Goal: Task Accomplishment & Management: Manage account settings

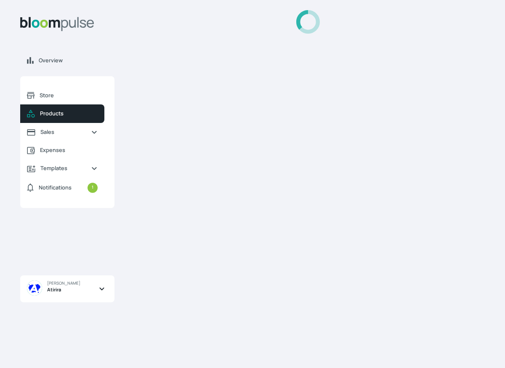
click at [403, 47] on div at bounding box center [307, 183] width 353 height 347
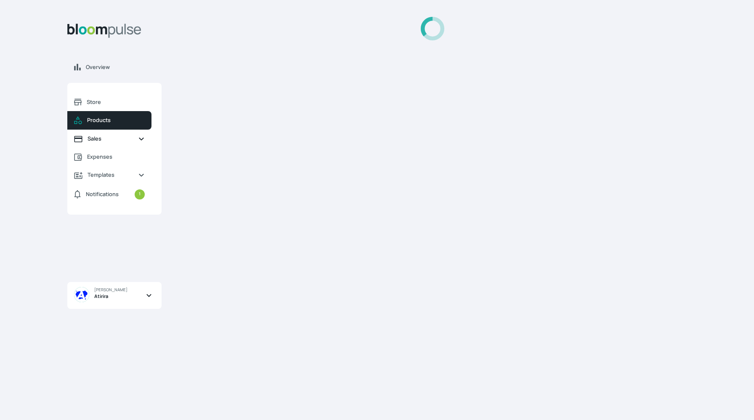
click at [106, 145] on link "Sales" at bounding box center [109, 139] width 84 height 18
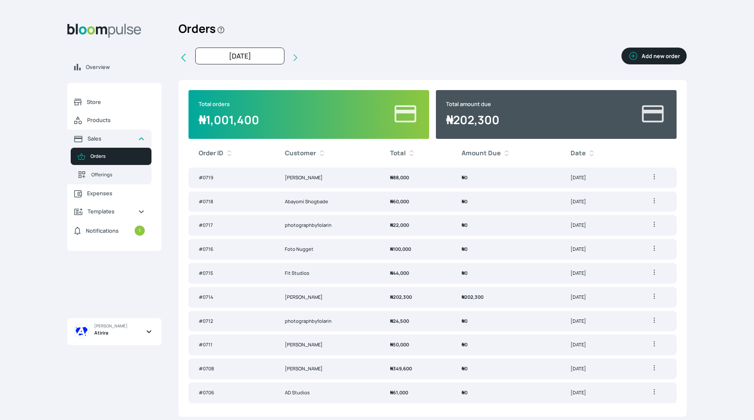
click at [504, 56] on button "Add new order" at bounding box center [653, 56] width 65 height 17
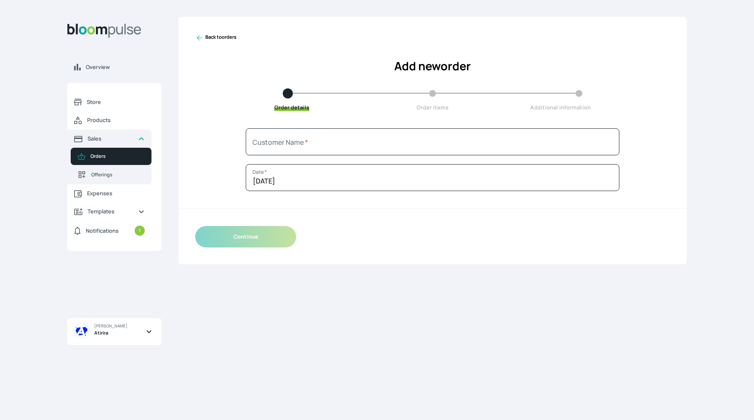
click at [411, 124] on div "Back to orders Add new order Order details Order items Additional information" at bounding box center [432, 72] width 508 height 111
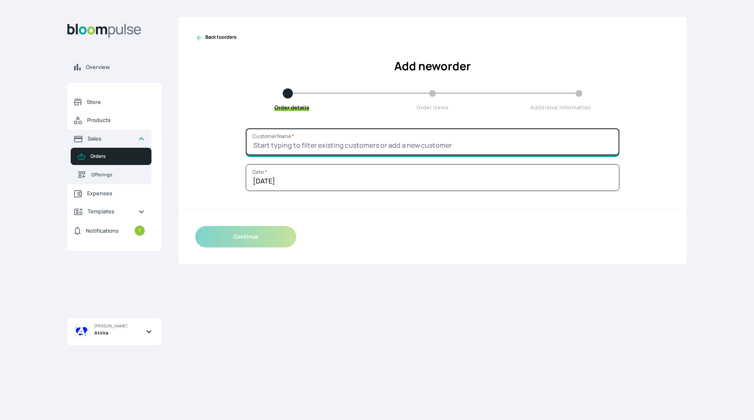
click at [413, 134] on input "Customer Name *" at bounding box center [433, 141] width 374 height 27
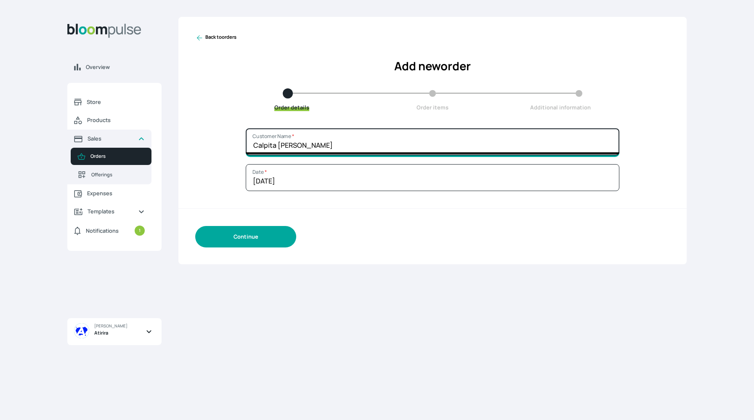
type input "Calpita kay"
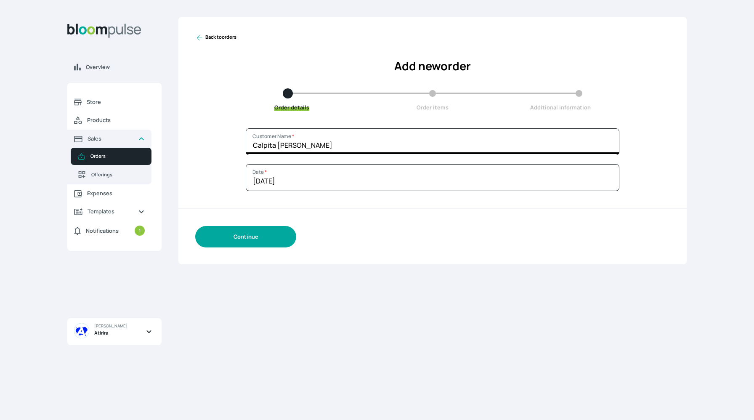
click at [236, 243] on button "Continue" at bounding box center [245, 236] width 101 height 21
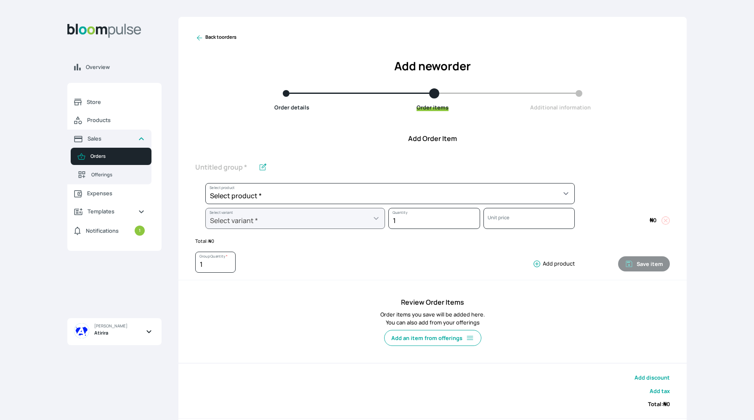
click at [278, 204] on div "Select product * Big Frame (Black) Canvas Print Canvas Print - Standard Canvas …" at bounding box center [384, 195] width 379 height 25
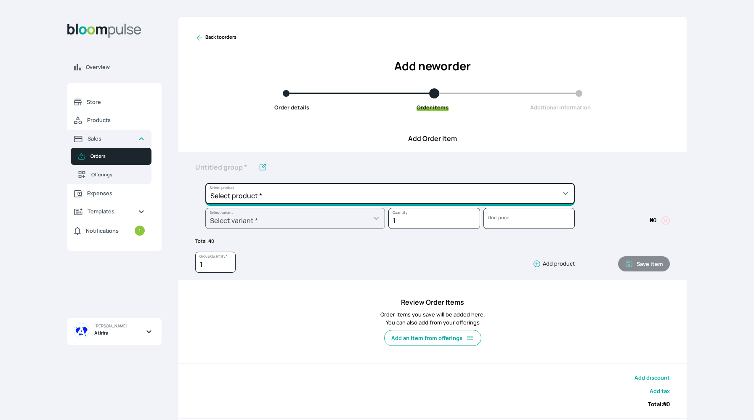
click at [280, 200] on select "Select product * Big Frame (Black) Canvas Print Canvas Print - Standard Canvas …" at bounding box center [389, 193] width 369 height 21
select select "a9f19bd2-f1a8-4b74-ae51-3a75659f3a28"
type input "Lustre Print - Standard"
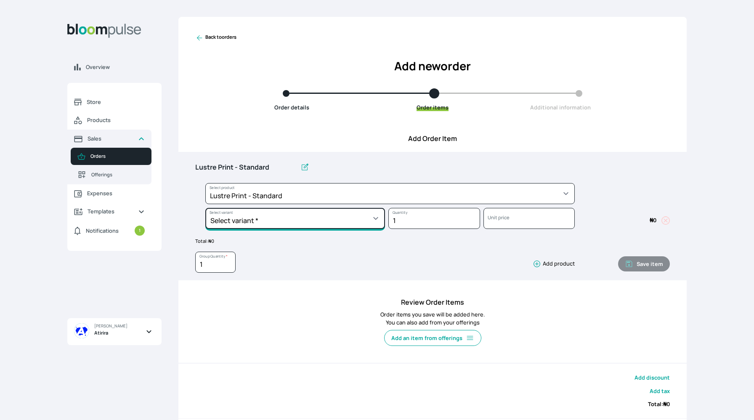
click at [278, 218] on select "Select variant * 10 by 10 10 by 12 10 by 15 10 by 16 11 by 12 11 by 14 11.7 by …" at bounding box center [295, 218] width 180 height 21
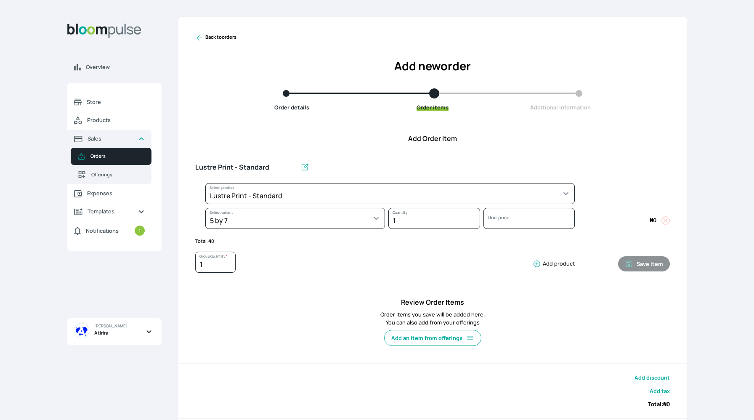
select select "a9f19bd2-f1a8-4b74-ae51-3a75659f3a28"
select select "787a0fda-c971-4e17-831e-9a53f148e96f"
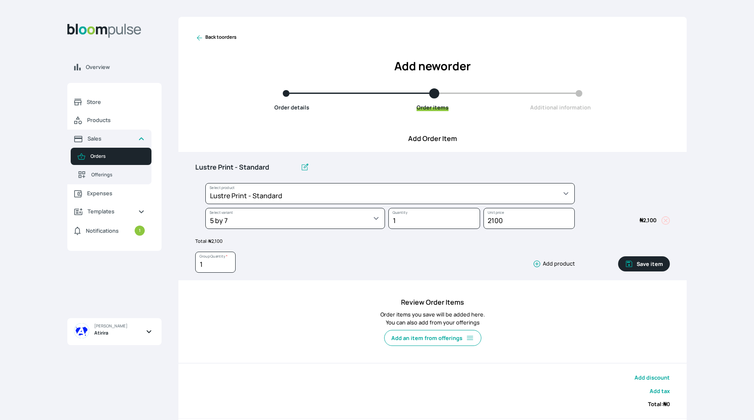
click at [504, 266] on icon "button" at bounding box center [629, 264] width 8 height 8
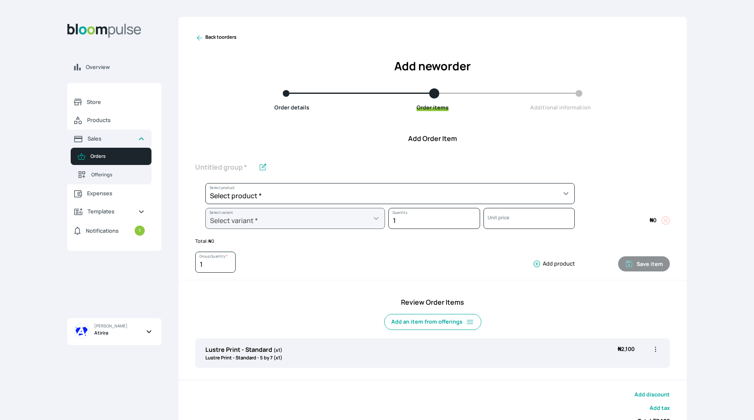
click at [504, 349] on icon "button" at bounding box center [655, 349] width 8 height 8
click at [504, 364] on span "Edit" at bounding box center [622, 366] width 61 height 8
type input "Lustre Print - Standard"
select select "a9f19bd2-f1a8-4b74-ae51-3a75659f3a28"
select select "787a0fda-c971-4e17-831e-9a53f148e96f"
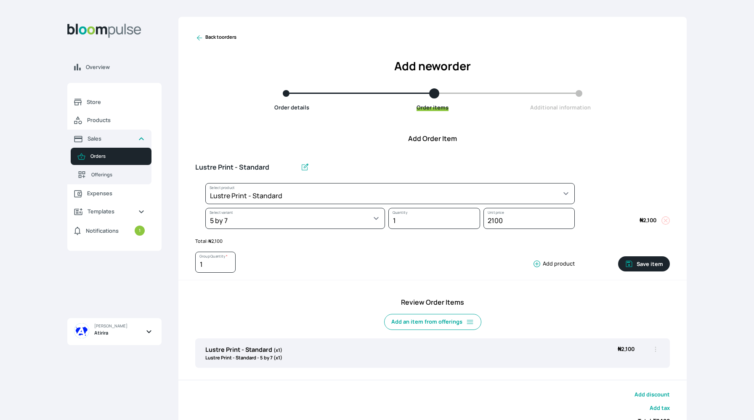
click at [504, 258] on div "1 Group Quantity * Add product" at bounding box center [384, 264] width 379 height 25
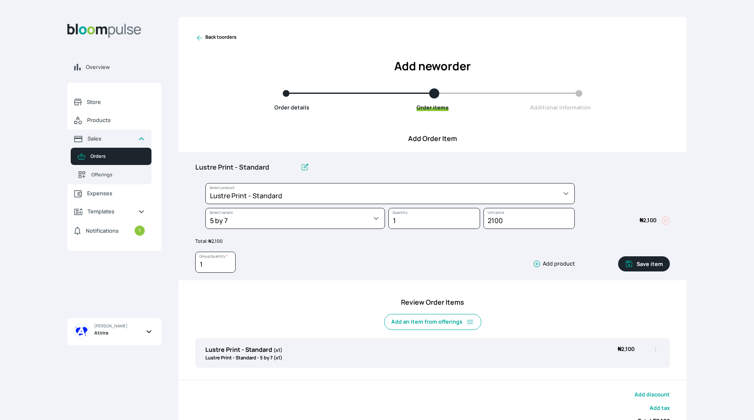
click at [504, 263] on button "Add product" at bounding box center [551, 264] width 45 height 8
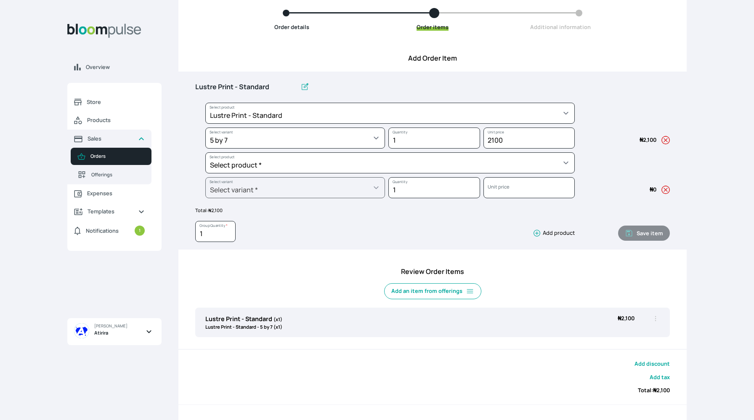
scroll to position [83, 0]
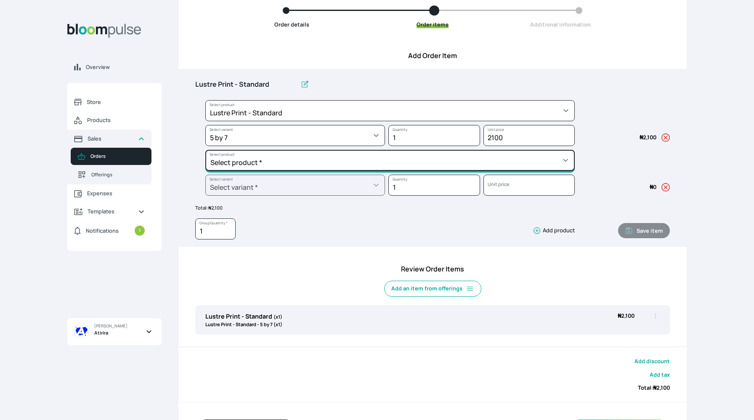
click at [481, 121] on select "Select product * Big Frame (Black) Canvas Print Canvas Print - Standard Canvas …" at bounding box center [389, 110] width 369 height 21
select select "62cb2f78-ed32-441b-8aa1-1215bfec8eaf"
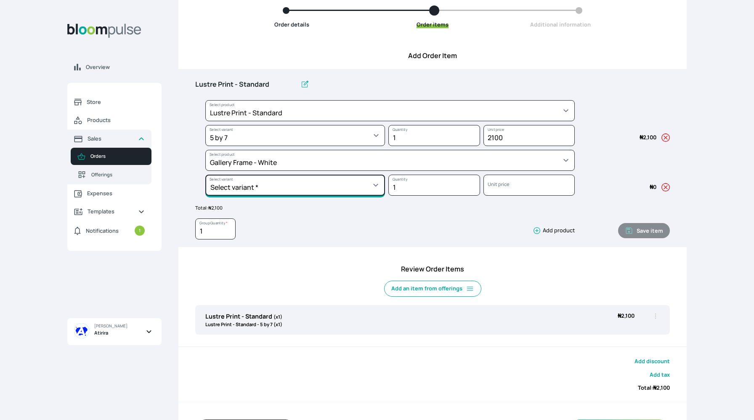
click at [325, 146] on select "Select variant * 10 by 10 11 by 14 12 by 12 12 by 16 12 by 18 14 by 18 16 by 16…" at bounding box center [295, 135] width 180 height 21
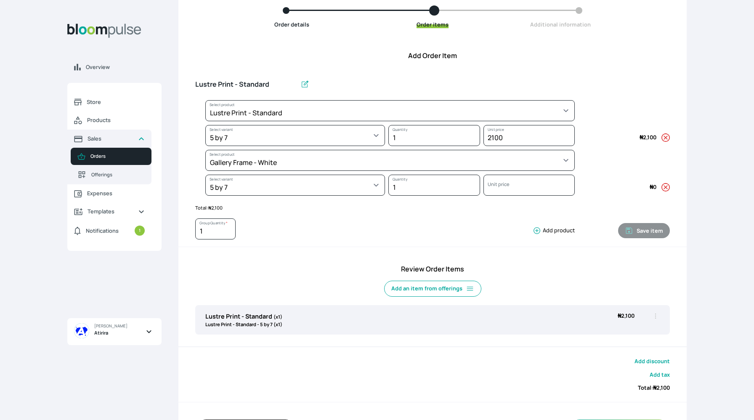
select select "62cb2f78-ed32-441b-8aa1-1215bfec8eaf"
select select "247b3ff5-3ba4-4dae-b30d-9c4dab0d1ba3"
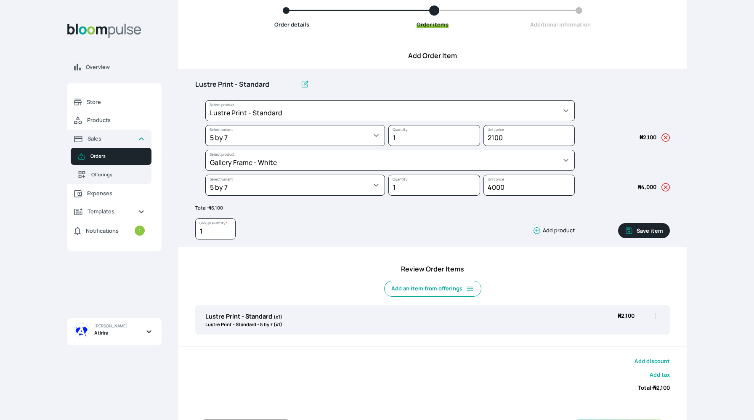
click at [504, 232] on icon "button" at bounding box center [537, 230] width 8 height 8
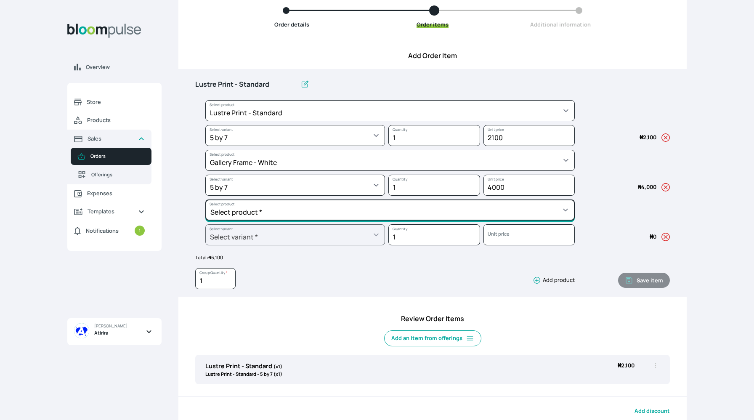
click at [491, 121] on select "Select product * Big Frame (Black) Canvas Print Canvas Print - Standard Canvas …" at bounding box center [389, 110] width 369 height 21
select select "64eef34c-a077-4de4-907d-610715ba9b7c"
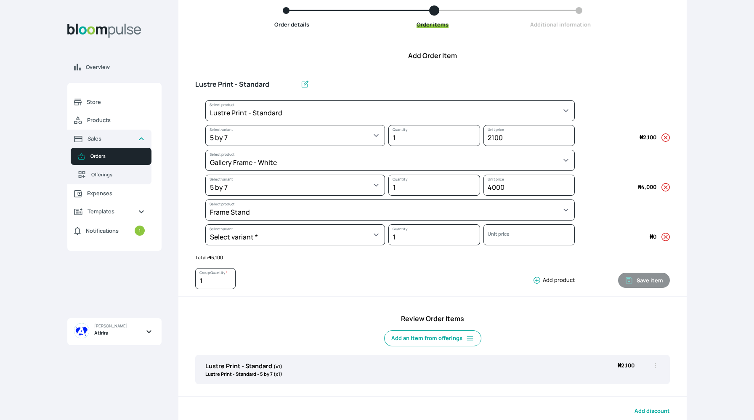
click at [258, 247] on div "Select variant * 5 by 7 Select variant" at bounding box center [290, 236] width 190 height 25
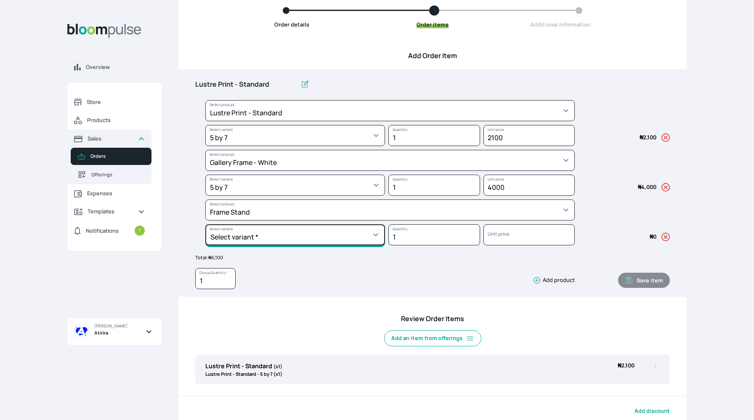
click at [257, 146] on select "Select variant * 5 by 7" at bounding box center [295, 135] width 180 height 21
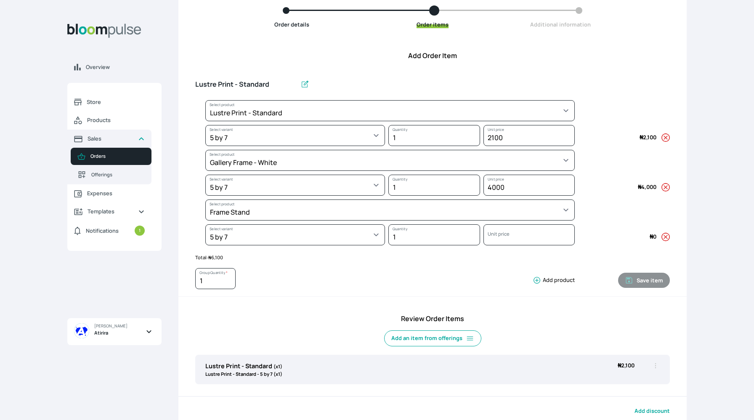
select select "64eef34c-a077-4de4-907d-610715ba9b7c"
select select "161e4555-1f75-4dd5-ad68-b694adf23759"
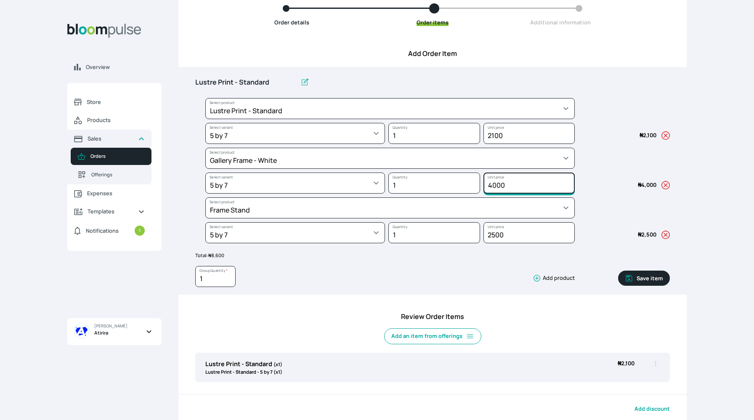
click at [493, 144] on input "4000" at bounding box center [529, 133] width 92 height 21
type input "3000"
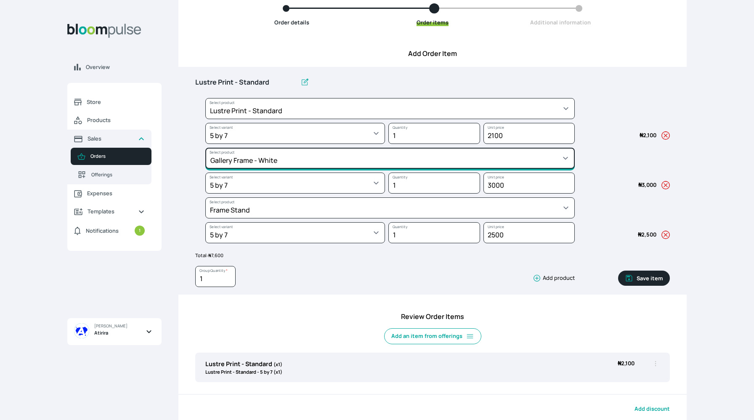
click at [445, 119] on select "Select product * Big Frame (Black) Canvas Print Canvas Print - Standard Canvas …" at bounding box center [389, 108] width 369 height 21
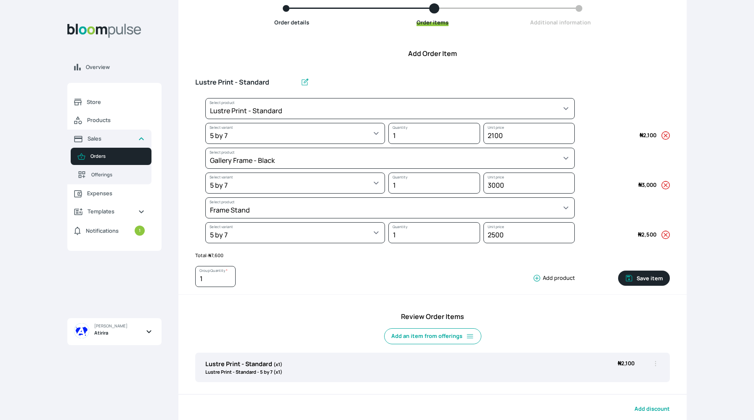
select select "5fa67804-61d7-459d-93b4-9e8949636f1b"
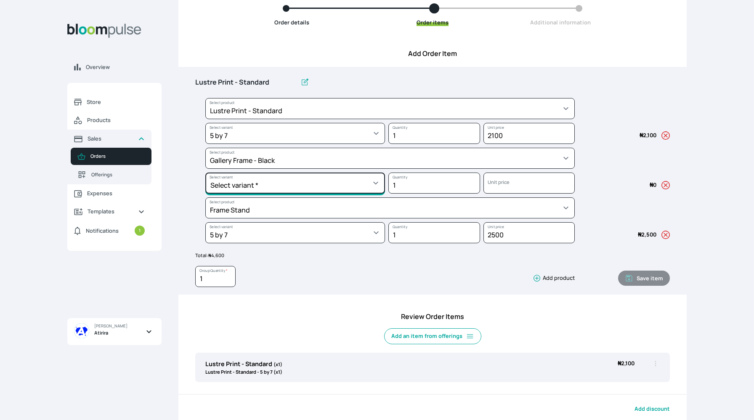
click at [323, 144] on select "Select variant * 10 by 10 10 by 12 10 by 13 10 by 15 10 by 16 11 by 12 11 by 14…" at bounding box center [295, 133] width 180 height 21
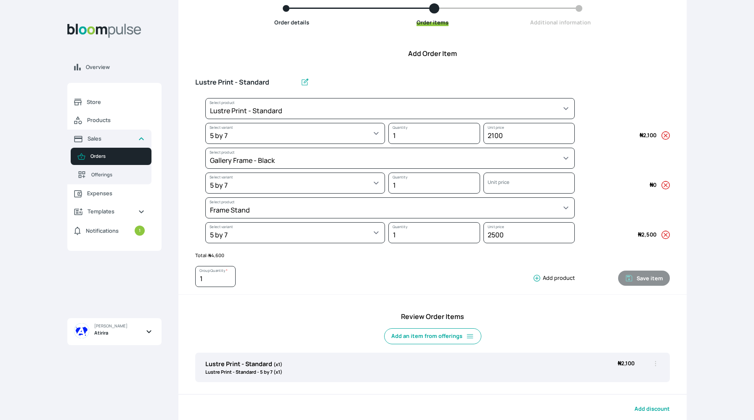
select select "5fa67804-61d7-459d-93b4-9e8949636f1b"
select select "dc2c3b79-1d40-432f-aa46-a2fc864804c1"
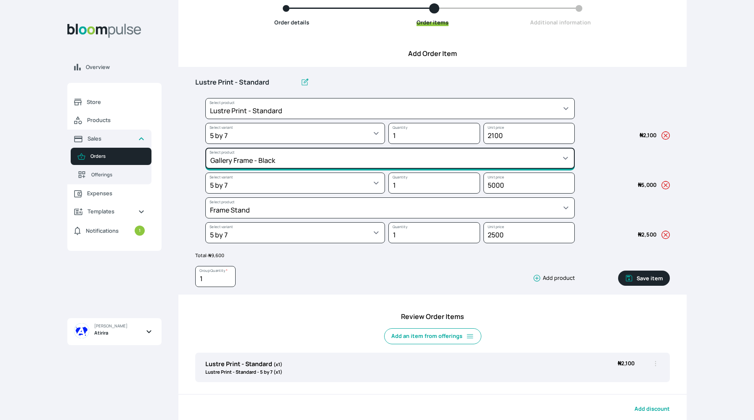
click at [401, 119] on select "Select product * Big Frame (Black) Canvas Print Canvas Print - Standard Canvas …" at bounding box center [389, 108] width 369 height 21
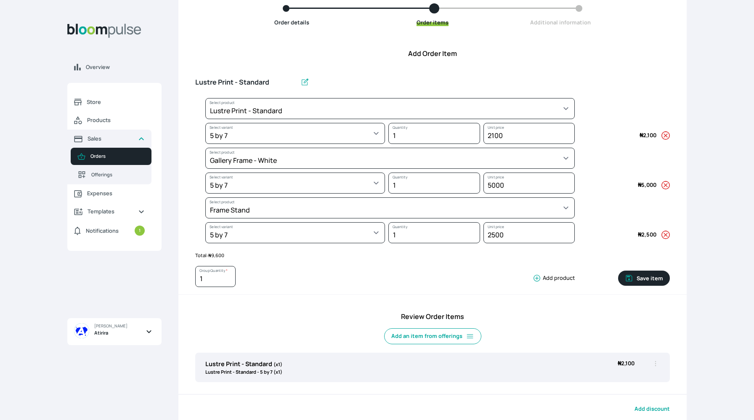
select select "62cb2f78-ed32-441b-8aa1-1215bfec8eaf"
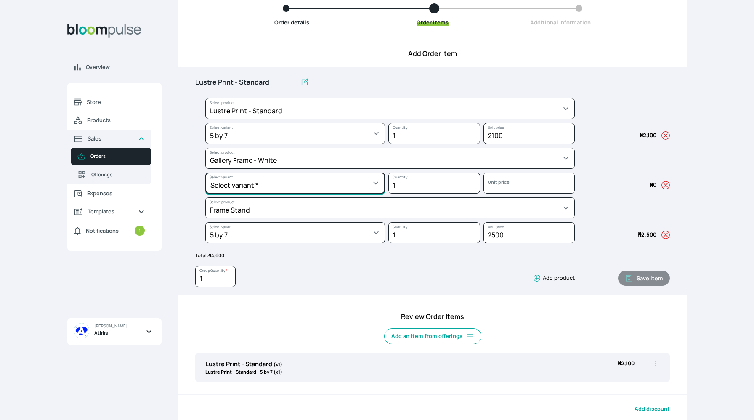
click at [351, 144] on select "Select variant * 10 by 10 11 by 14 12 by 12 12 by 16 12 by 18 14 by 18 16 by 16…" at bounding box center [295, 133] width 180 height 21
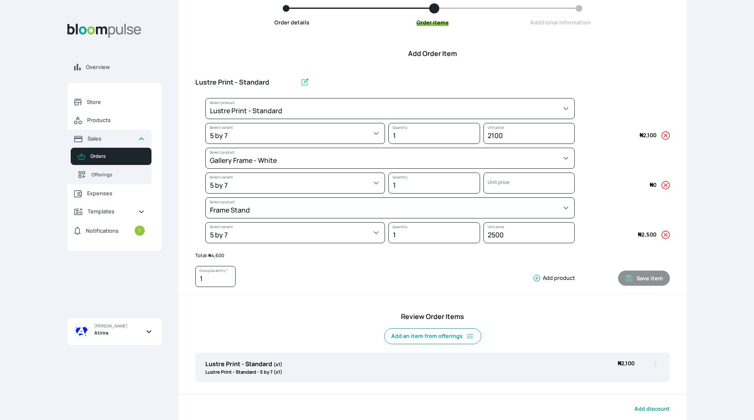
select select "62cb2f78-ed32-441b-8aa1-1215bfec8eaf"
select select "247b3ff5-3ba4-4dae-b30d-9c4dab0d1ba3"
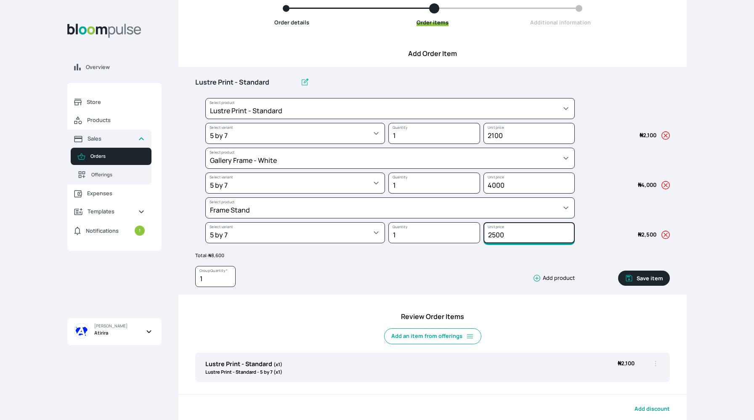
click at [495, 144] on input "2500" at bounding box center [529, 133] width 92 height 21
type input "200"
type input "2000"
click at [496, 135] on input "2100" at bounding box center [529, 133] width 92 height 21
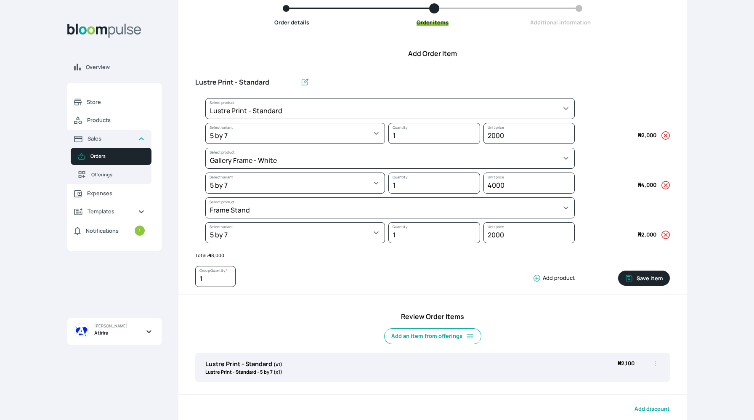
click at [504, 266] on div "1 Group Quantity * Add product" at bounding box center [384, 278] width 379 height 25
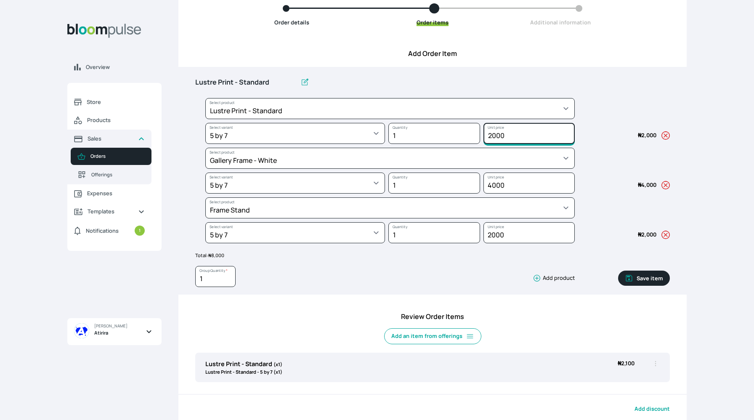
click at [497, 134] on input "2000" at bounding box center [529, 133] width 92 height 21
type input "2500"
click at [498, 144] on input "4000" at bounding box center [529, 133] width 92 height 21
type input "4000"
click at [504, 136] on input "2500" at bounding box center [529, 133] width 92 height 21
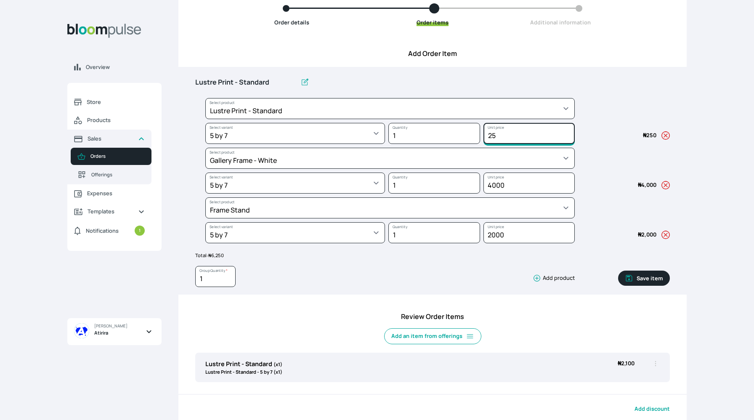
type input "2"
type input "1000"
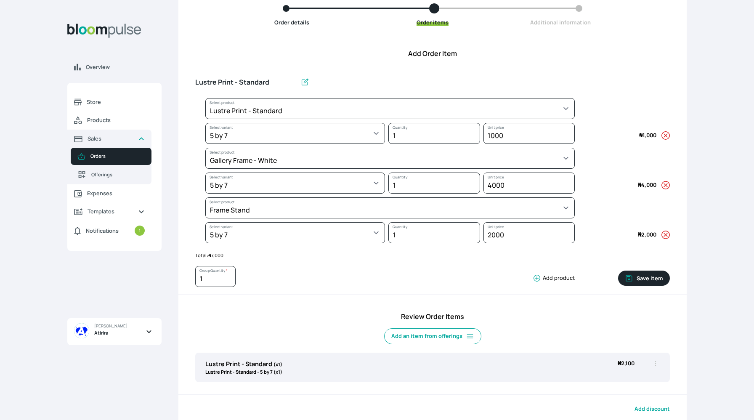
click at [504, 265] on div "1 Group Quantity * Add product Save item" at bounding box center [432, 275] width 474 height 32
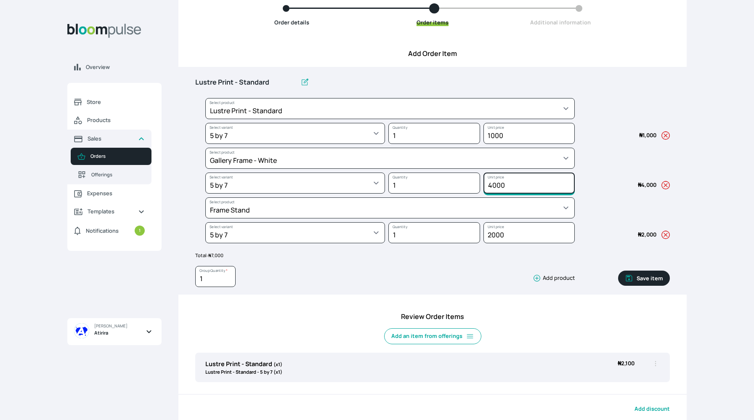
click at [493, 144] on input "4000" at bounding box center [529, 133] width 92 height 21
type input "3000"
click at [492, 135] on input "1000" at bounding box center [529, 133] width 92 height 21
type input "2000"
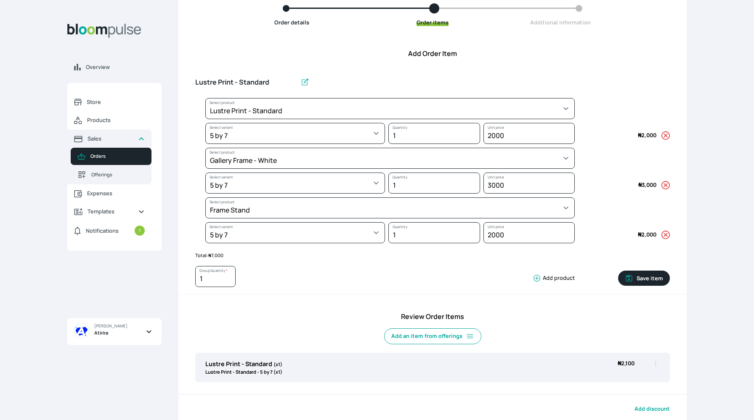
click at [485, 268] on div "1 Group Quantity * Add product" at bounding box center [384, 278] width 379 height 25
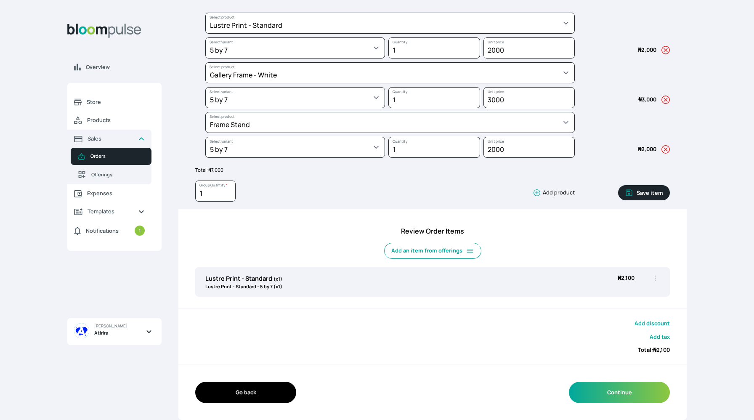
click at [504, 192] on button "Save item" at bounding box center [644, 192] width 52 height 15
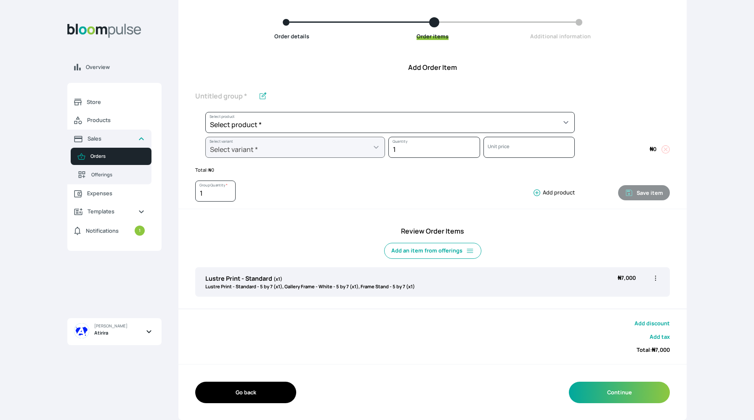
scroll to position [71, 0]
click at [504, 367] on button "Continue" at bounding box center [619, 392] width 101 height 21
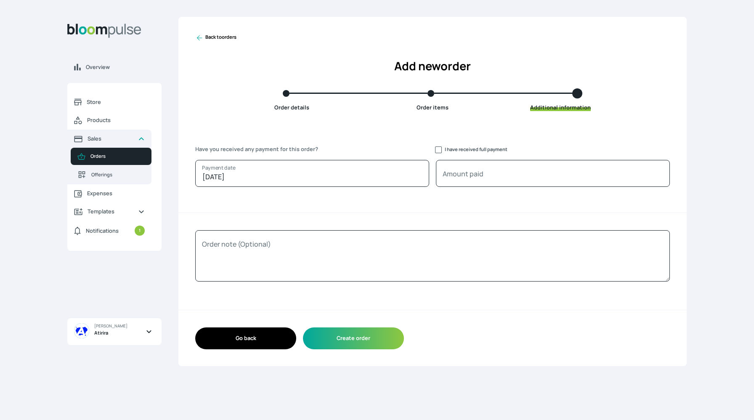
click at [354, 354] on div "Go back Create order" at bounding box center [432, 337] width 508 height 55
click at [355, 336] on button "Create order" at bounding box center [353, 337] width 101 height 21
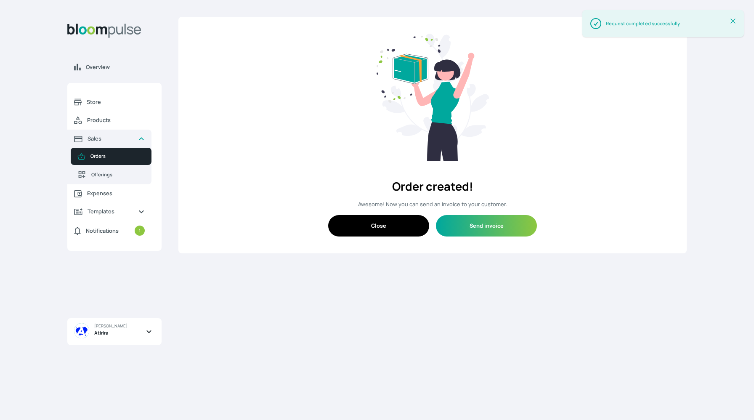
click at [397, 218] on button "Close" at bounding box center [378, 225] width 101 height 21
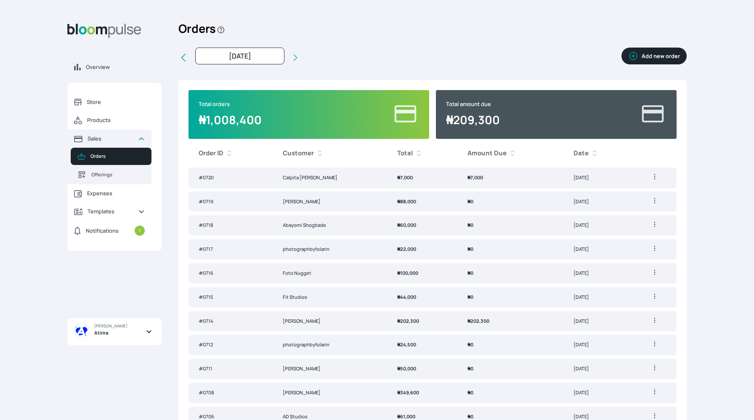
click at [406, 179] on td "₦ 7,000" at bounding box center [422, 177] width 70 height 21
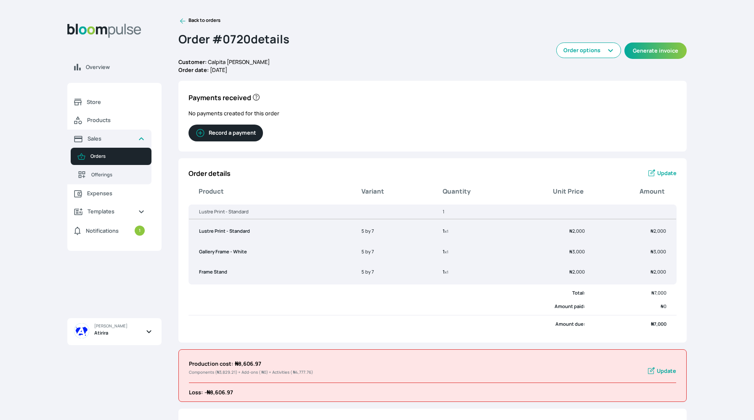
click at [504, 175] on span "Update" at bounding box center [666, 173] width 19 height 8
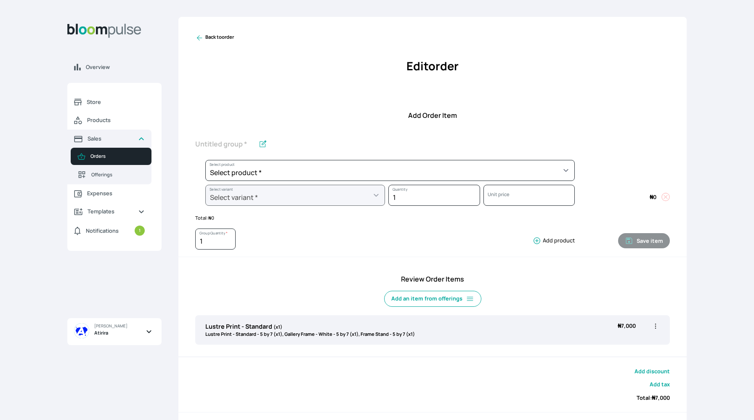
click at [504, 327] on icon "button" at bounding box center [655, 326] width 8 height 8
click at [504, 343] on span "Edit" at bounding box center [622, 343] width 61 height 8
type input "Lustre Print - Standard"
select select "a9f19bd2-f1a8-4b74-ae51-3a75659f3a28"
select select "787a0fda-c971-4e17-831e-9a53f148e96f"
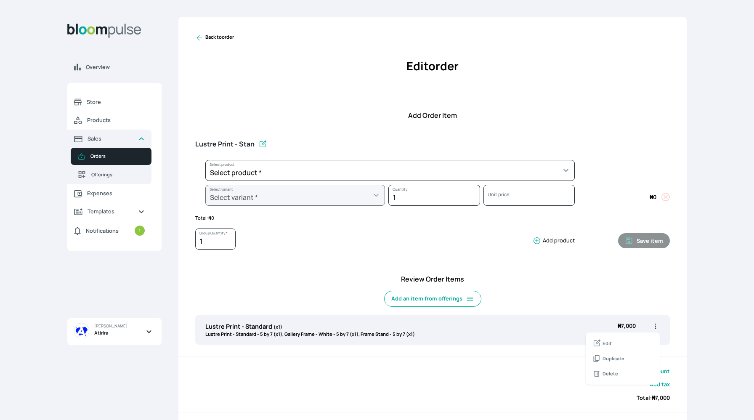
select select "62cb2f78-ed32-441b-8aa1-1215bfec8eaf"
select select "247b3ff5-3ba4-4dae-b30d-9c4dab0d1ba3"
select select "64eef34c-a077-4de4-907d-610715ba9b7c"
select select "161e4555-1f75-4dd5-ad68-b694adf23759"
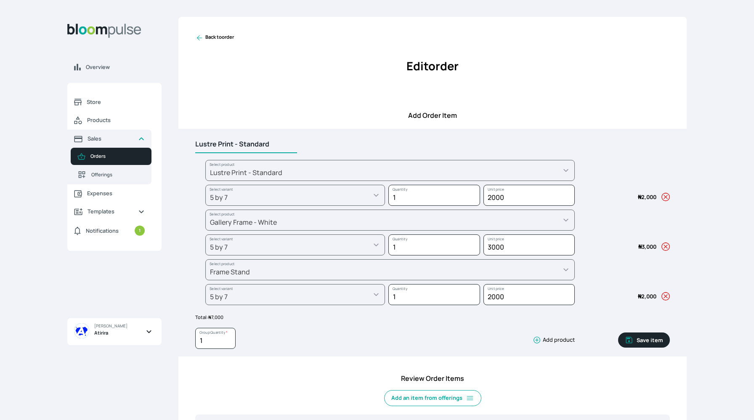
click at [273, 137] on input "Lustre Print - Standard" at bounding box center [246, 144] width 102 height 18
type input "L"
type input "Table Top Frame 5x7"
click at [219, 338] on input "1" at bounding box center [215, 338] width 40 height 21
type input "2"
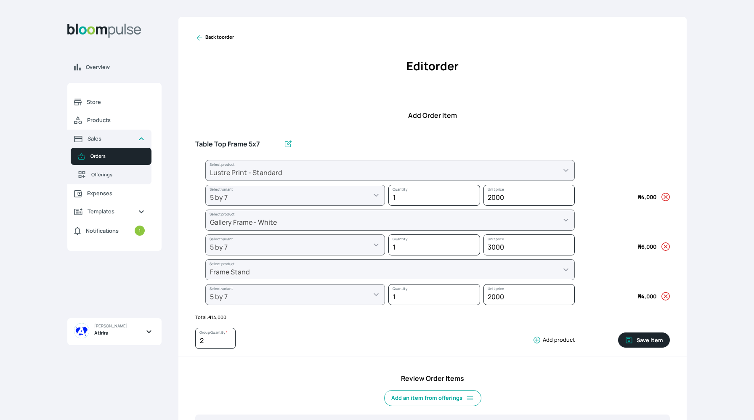
click at [504, 303] on div "Overview Store Products Sales Orders Offerings Expenses Templates Notifications…" at bounding box center [377, 210] width 754 height 420
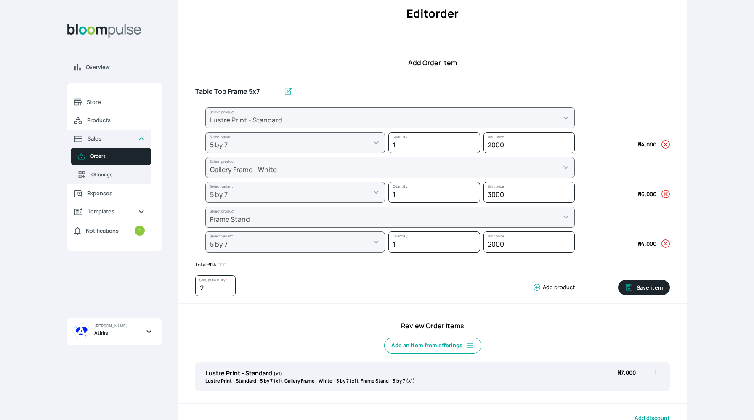
scroll to position [52, 0]
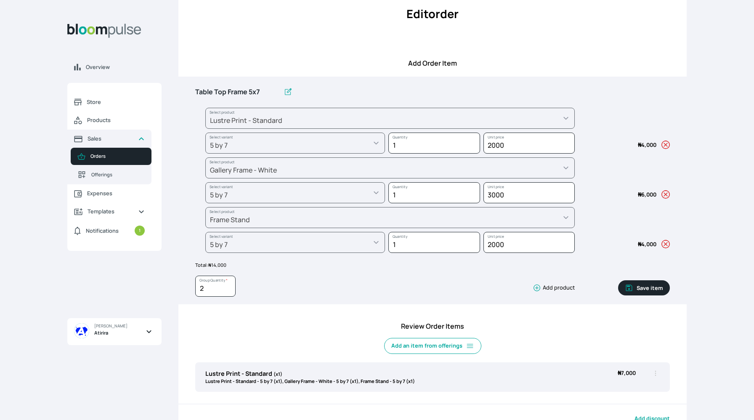
click at [504, 287] on button "Save item" at bounding box center [644, 287] width 52 height 15
type input "1"
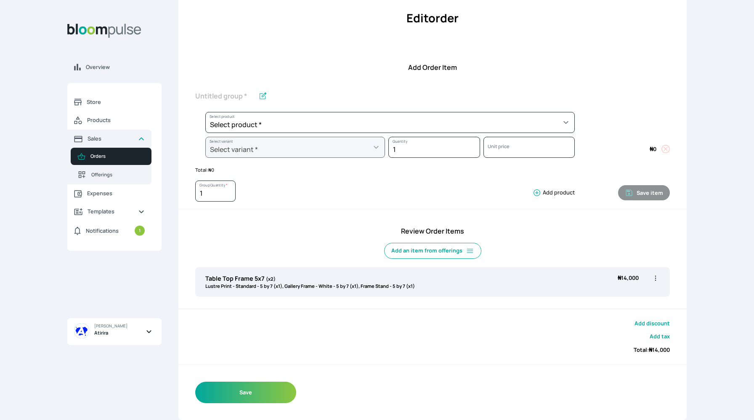
scroll to position [48, 0]
click at [236, 367] on button "Save" at bounding box center [245, 392] width 101 height 21
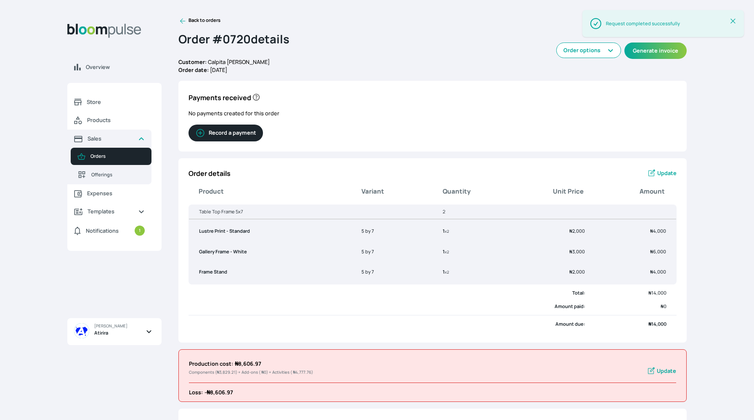
click at [251, 132] on button "Record a payment" at bounding box center [225, 133] width 74 height 17
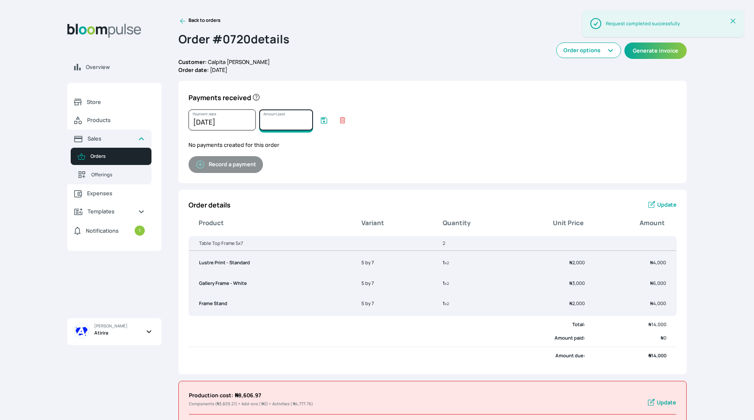
click at [277, 115] on input "Amount paid" at bounding box center [286, 119] width 54 height 21
type input "14000"
click at [323, 122] on icon "submit" at bounding box center [324, 120] width 6 height 6
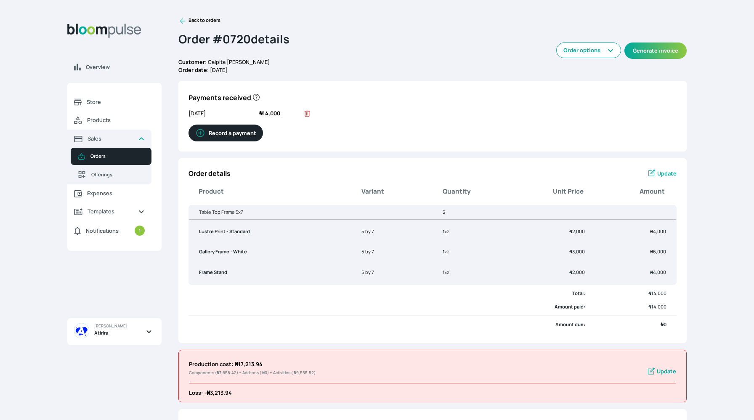
click at [181, 20] on icon at bounding box center [182, 21] width 5 height 5
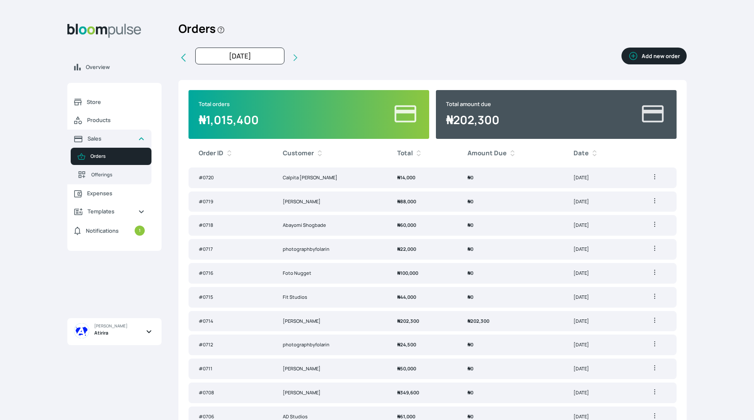
click at [299, 178] on td "Calpita kay" at bounding box center [330, 177] width 114 height 21
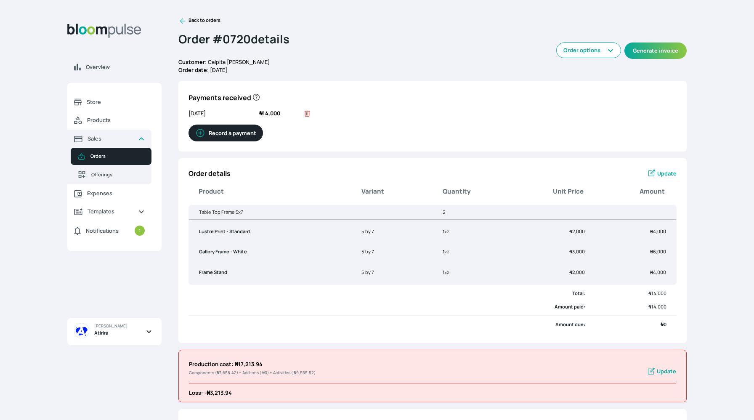
click at [504, 175] on span "Update" at bounding box center [666, 174] width 19 height 8
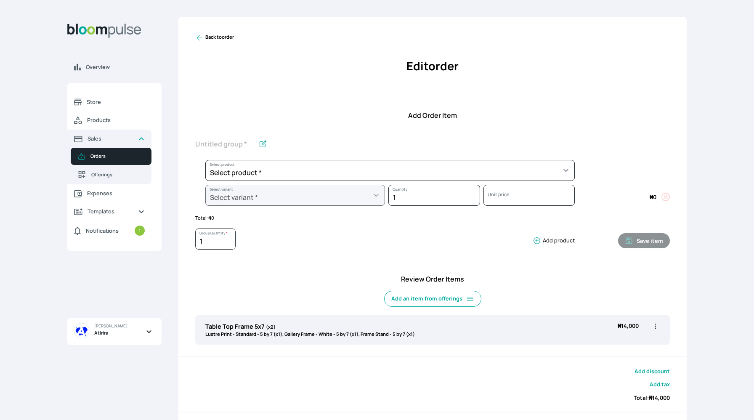
click at [504, 325] on icon "button" at bounding box center [655, 326] width 8 height 8
click at [504, 344] on span "Edit" at bounding box center [622, 343] width 61 height 8
type input "Table Top Frame 5x7"
type input "2"
select select "a9f19bd2-f1a8-4b74-ae51-3a75659f3a28"
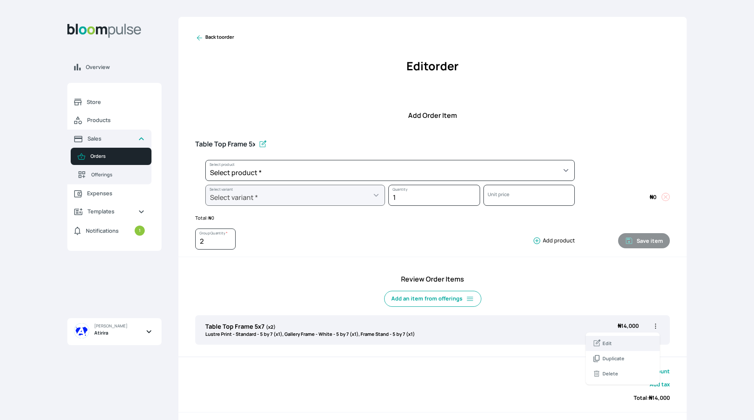
select select "787a0fda-c971-4e17-831e-9a53f148e96f"
select select "62cb2f78-ed32-441b-8aa1-1215bfec8eaf"
select select "247b3ff5-3ba4-4dae-b30d-9c4dab0d1ba3"
select select "64eef34c-a077-4de4-907d-610715ba9b7c"
select select "161e4555-1f75-4dd5-ad68-b694adf23759"
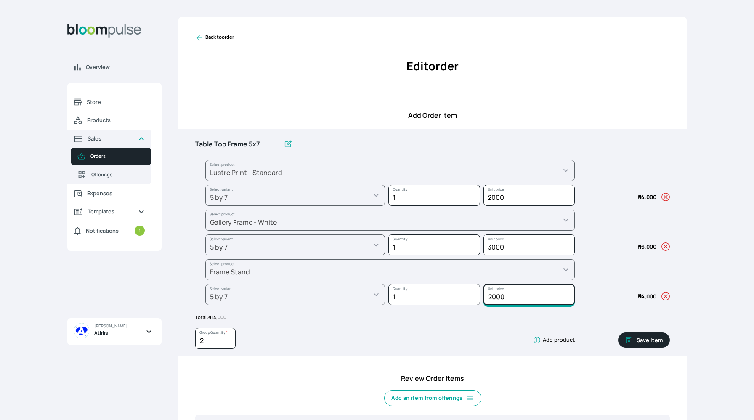
click at [495, 206] on input "2000" at bounding box center [529, 195] width 92 height 21
type input "1500"
click at [496, 206] on input "3000" at bounding box center [529, 195] width 92 height 21
type input "3500"
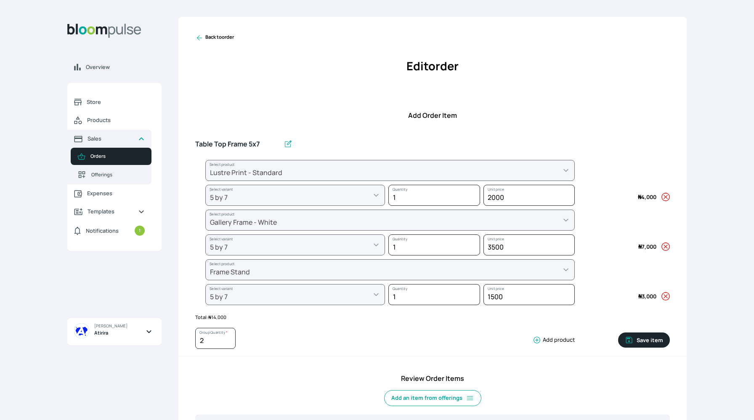
click at [504, 326] on div "Overview Store Products Sales Orders Offerings Expenses Templates Notifications…" at bounding box center [377, 210] width 754 height 420
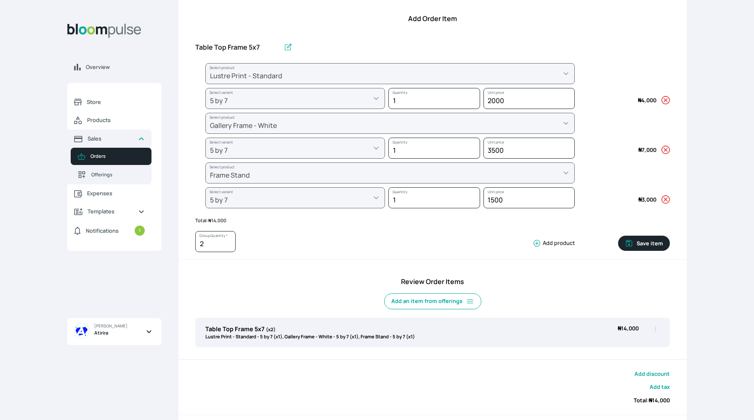
scroll to position [147, 0]
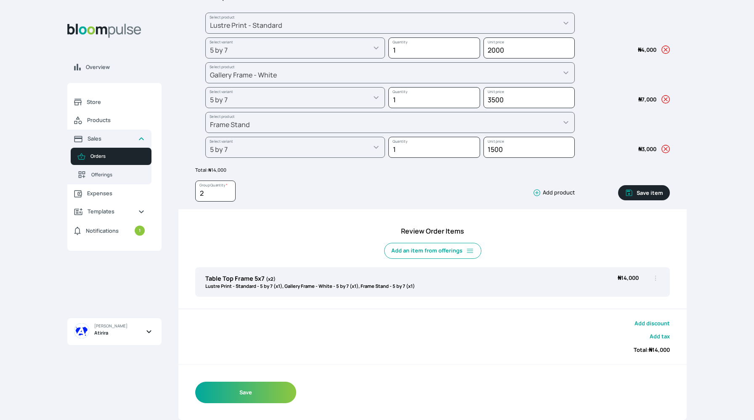
click at [504, 191] on button "Save item" at bounding box center [644, 192] width 52 height 15
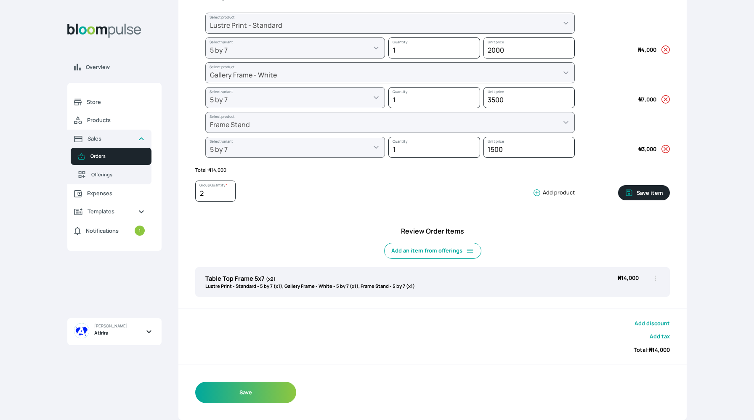
type input "1"
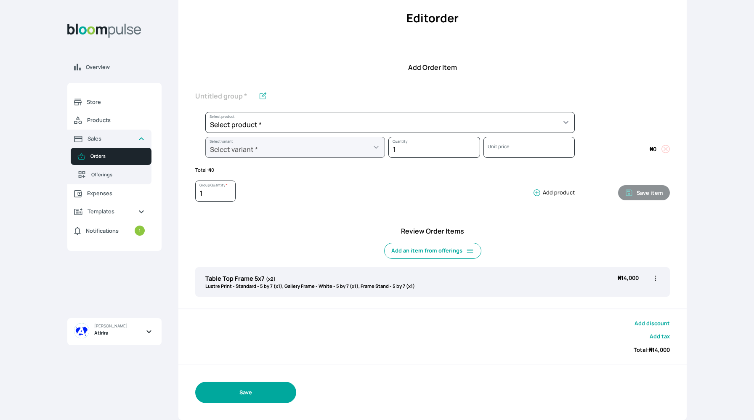
click at [280, 367] on button "Save" at bounding box center [245, 392] width 101 height 21
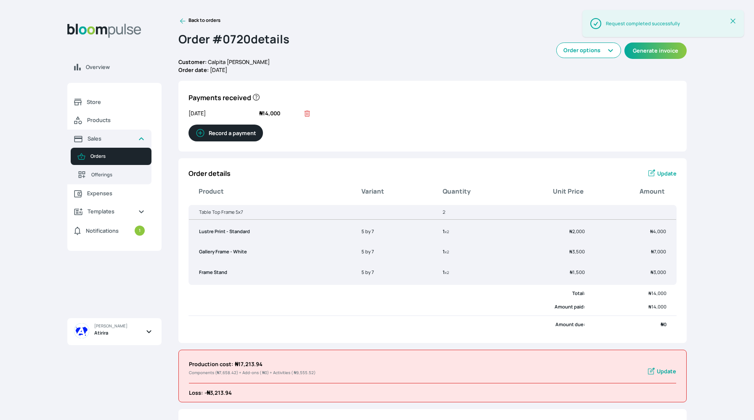
click at [182, 22] on icon at bounding box center [182, 21] width 8 height 8
